Goal: Navigation & Orientation: Go to known website

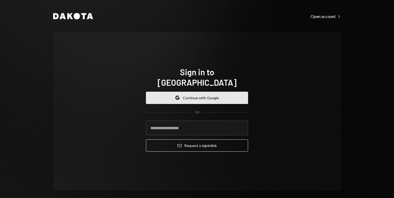
click at [196, 92] on button "Google Continue with Google" at bounding box center [197, 98] width 102 height 12
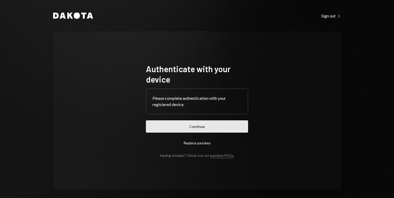
click at [196, 125] on button "Continue" at bounding box center [197, 126] width 102 height 12
